Goal: Check status: Check status

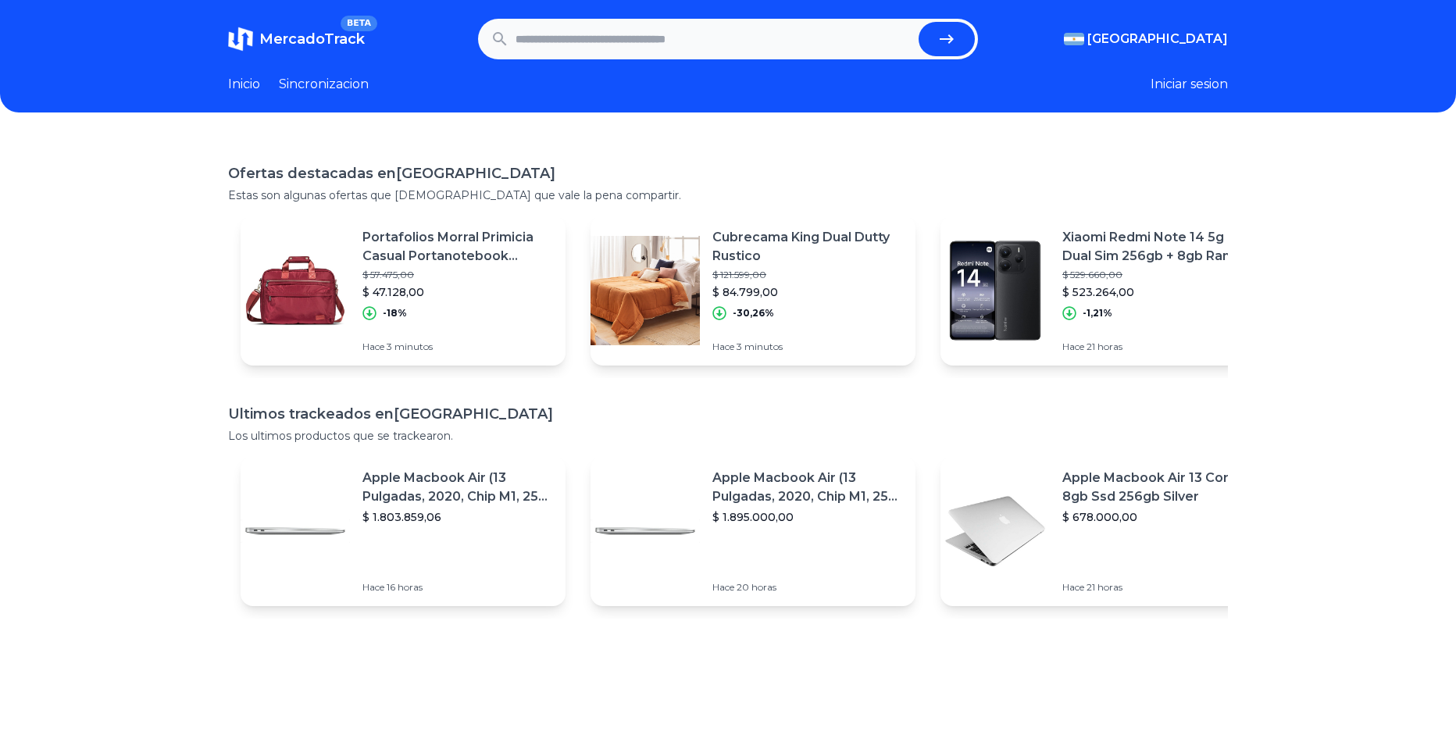
click at [670, 52] on input "text" at bounding box center [713, 39] width 397 height 34
paste input "**********"
click at [949, 40] on icon "submit" at bounding box center [946, 38] width 14 height 9
type input "**********"
